Goal: Information Seeking & Learning: Learn about a topic

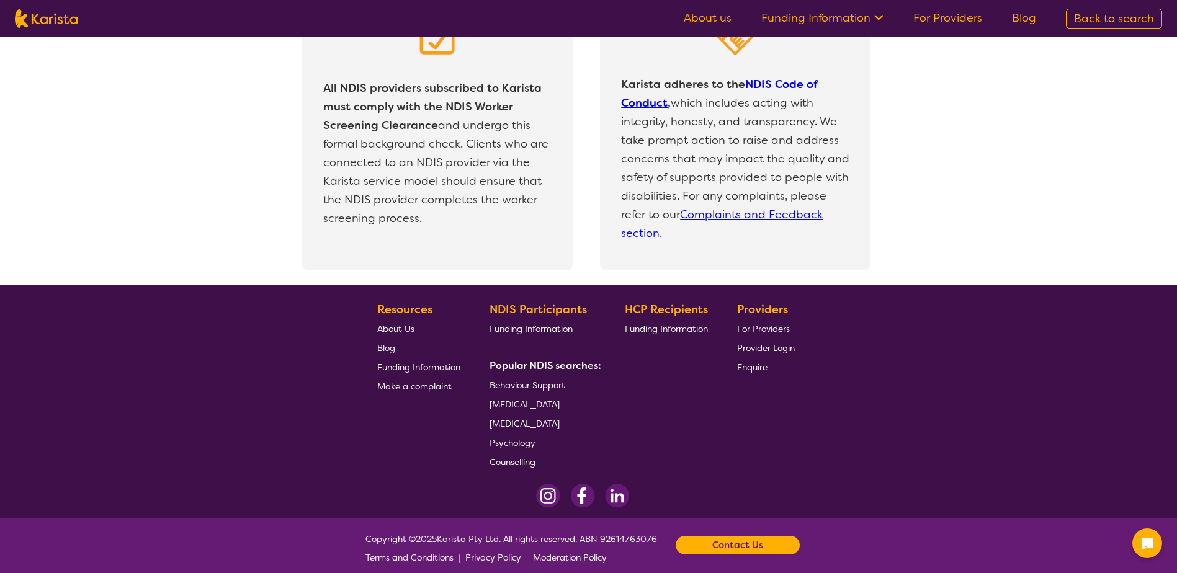
scroll to position [2540, 0]
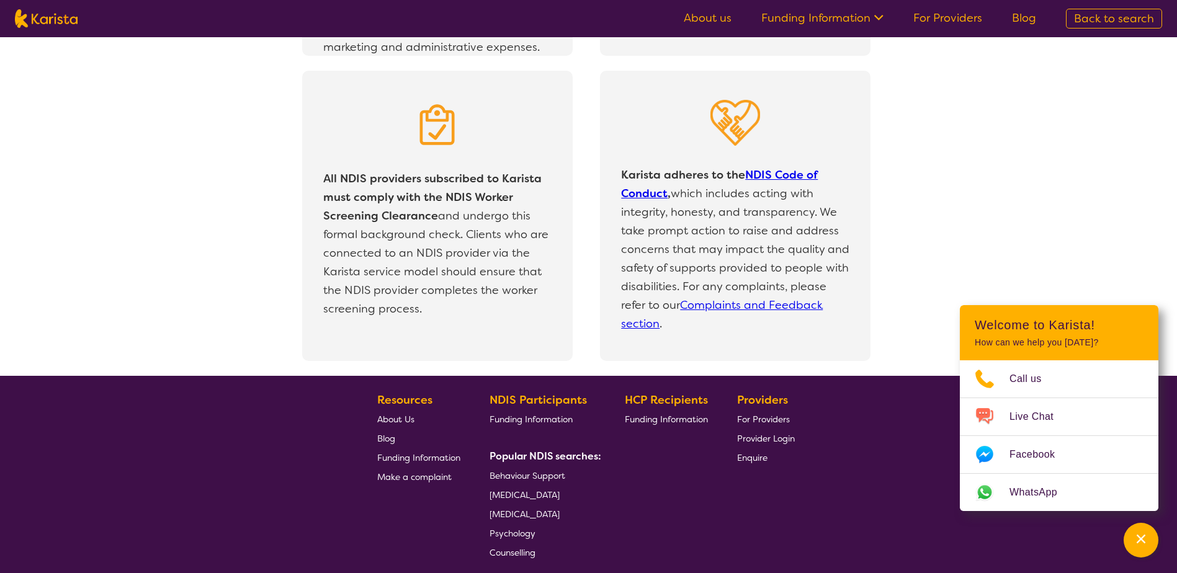
click at [946, 20] on link "For Providers" at bounding box center [947, 18] width 69 height 15
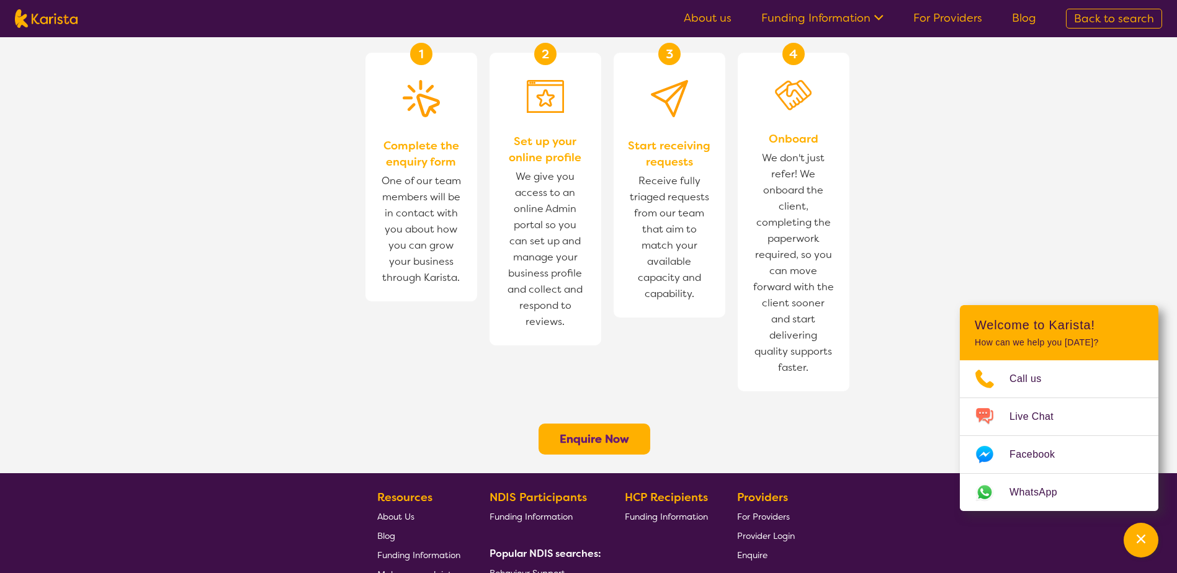
scroll to position [781, 0]
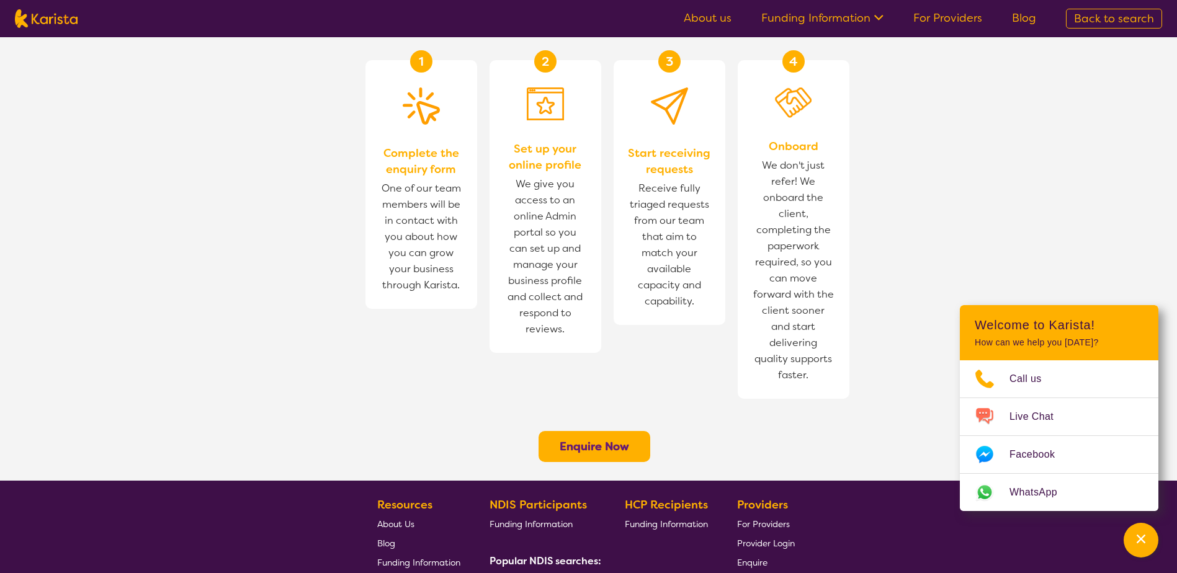
click at [579, 439] on b "Enquire Now" at bounding box center [594, 446] width 69 height 15
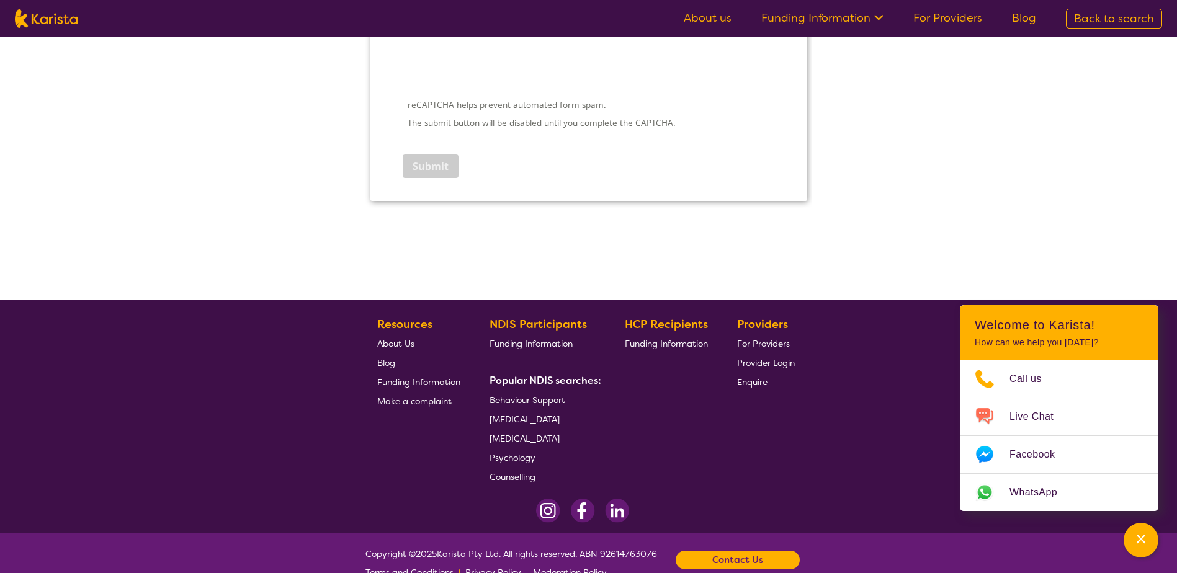
scroll to position [1866, 0]
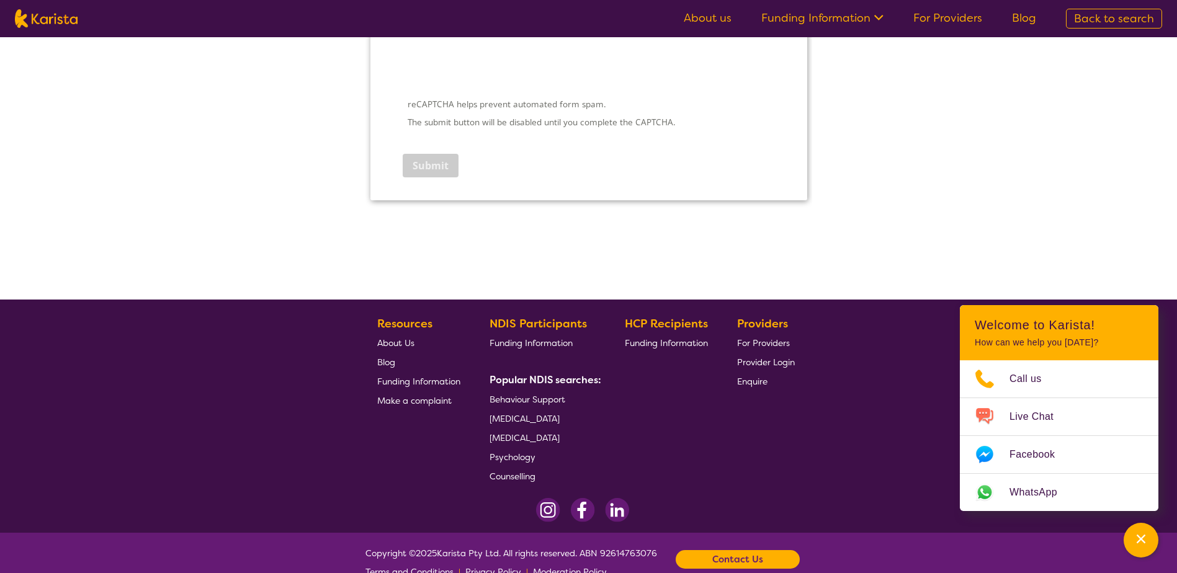
click at [780, 361] on span "Provider Login" at bounding box center [766, 362] width 58 height 11
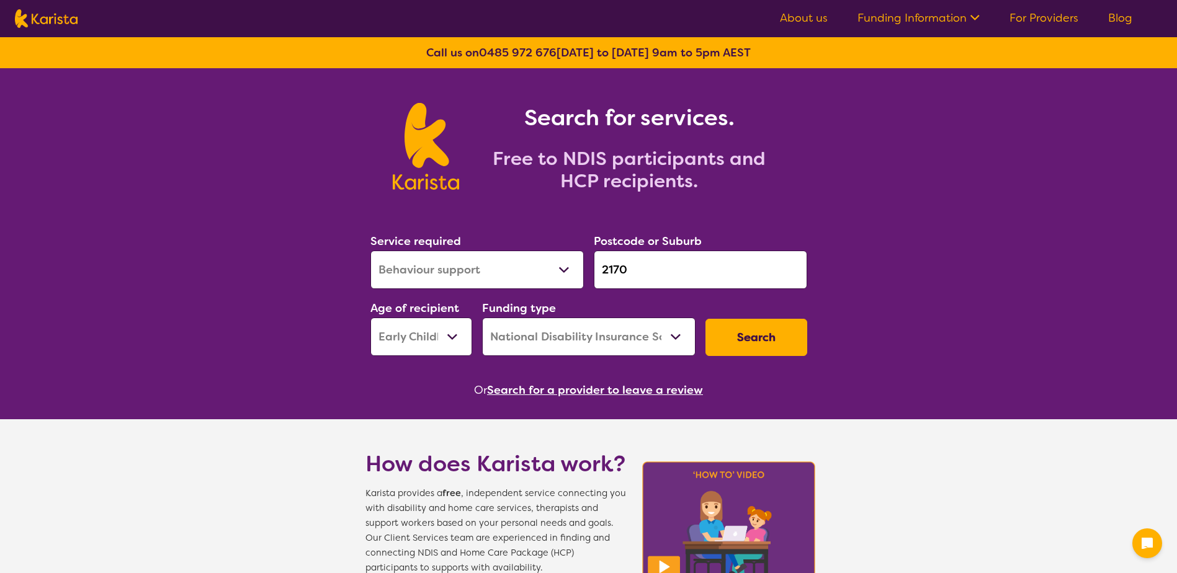
select select "Behaviour support"
select select "EC"
select select "NDIS"
